Goal: Information Seeking & Learning: Learn about a topic

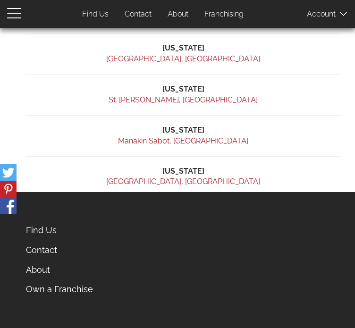
scroll to position [606, 0]
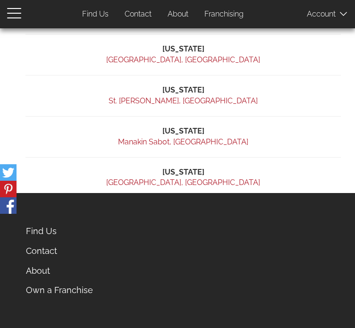
click at [161, 264] on link "About" at bounding box center [90, 271] width 142 height 20
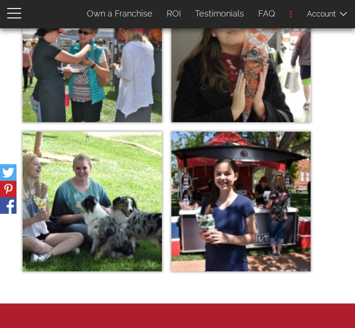
scroll to position [5404, 0]
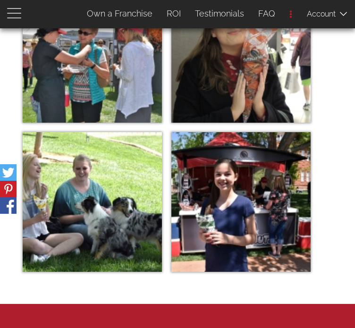
click at [7, 12] on span "button" at bounding box center [16, 12] width 19 height 11
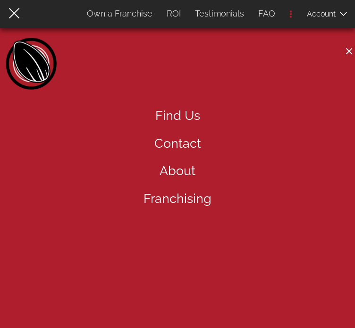
click at [45, 66] on link "Home" at bounding box center [32, 66] width 54 height 57
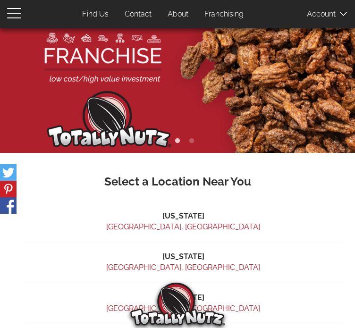
click at [183, 225] on link "Twin Falls, ID" at bounding box center [183, 226] width 154 height 9
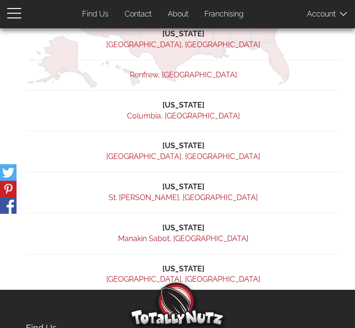
scroll to position [609, 0]
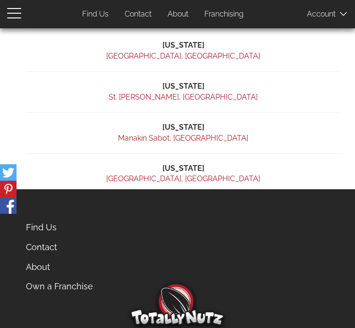
click at [161, 262] on link "About" at bounding box center [90, 267] width 142 height 20
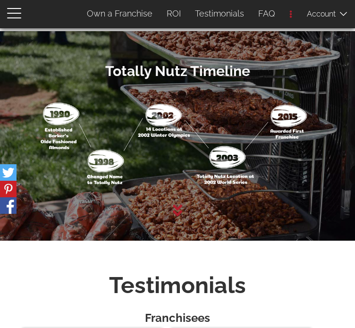
scroll to position [4536, 0]
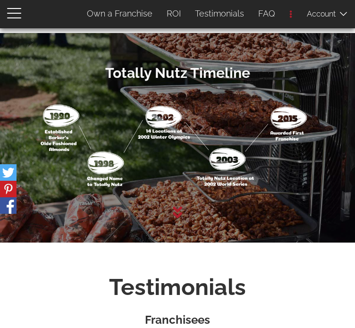
drag, startPoint x: 183, startPoint y: 241, endPoint x: 178, endPoint y: 241, distance: 5.2
click at [178, 220] on div at bounding box center [177, 213] width 338 height 14
click at [178, 218] on icon at bounding box center [177, 212] width 9 height 12
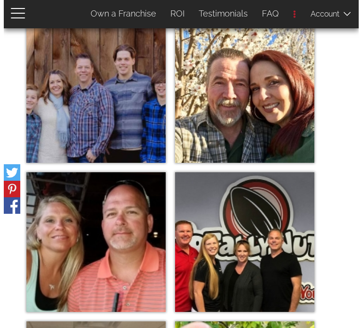
scroll to position [4845, 0]
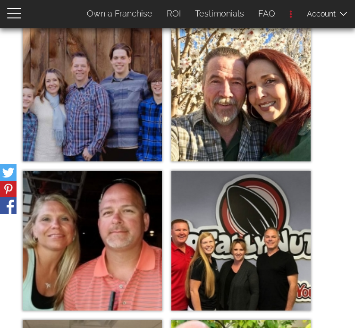
click at [208, 149] on img at bounding box center [240, 91] width 139 height 139
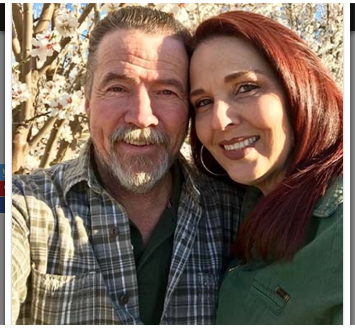
scroll to position [0, 0]
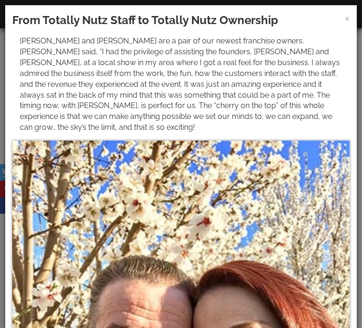
click at [334, 18] on h3 "From Totally Nutz Staff to Totally Nutz Ownership" at bounding box center [180, 20] width 337 height 16
click at [344, 17] on span "×" at bounding box center [346, 18] width 5 height 14
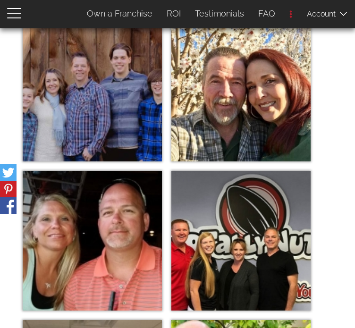
click at [104, 161] on img at bounding box center [92, 91] width 139 height 139
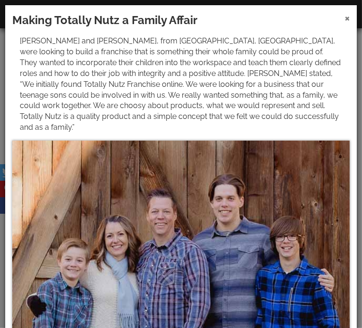
click at [344, 14] on span "×" at bounding box center [346, 18] width 5 height 14
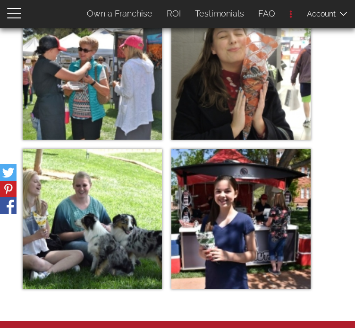
scroll to position [5392, 0]
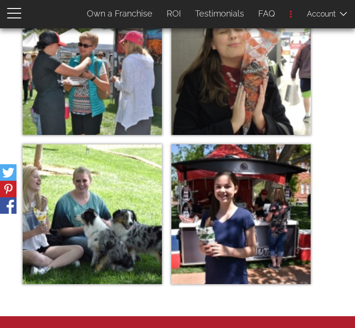
click at [255, 125] on img at bounding box center [240, 65] width 139 height 139
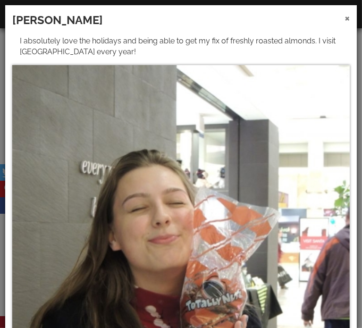
click at [344, 18] on span "×" at bounding box center [346, 18] width 5 height 14
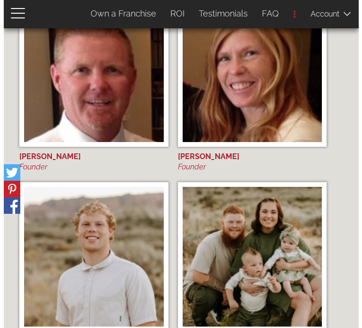
scroll to position [6068, 0]
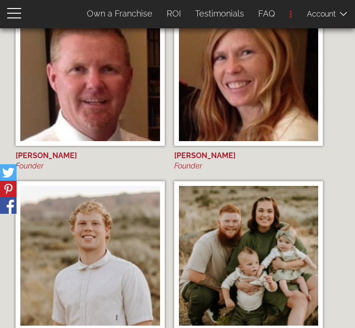
click at [132, 133] on img at bounding box center [90, 71] width 140 height 140
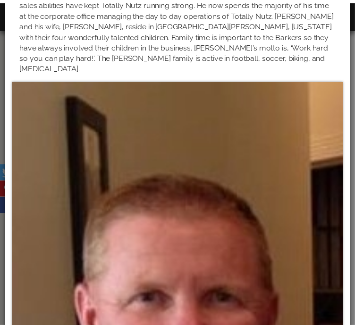
scroll to position [0, 0]
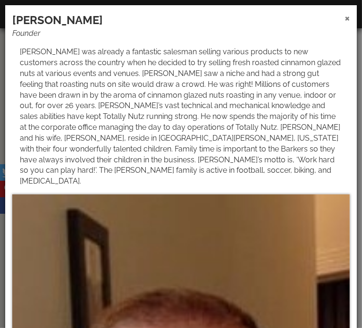
click at [344, 18] on span "×" at bounding box center [346, 18] width 5 height 14
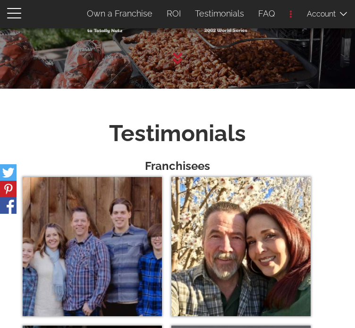
scroll to position [4690, 0]
